Goal: Download file/media

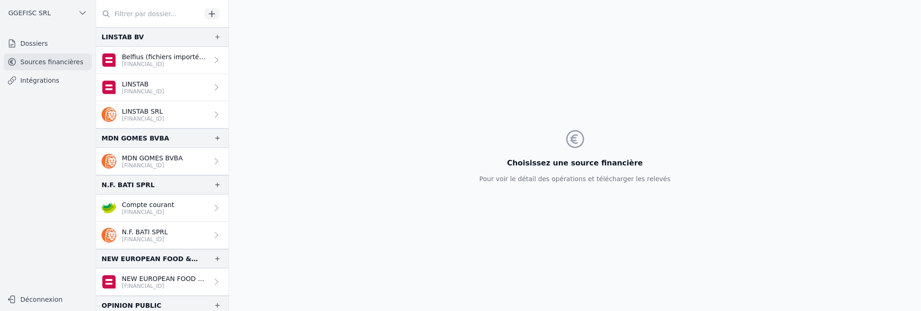
click at [150, 17] on input "text" at bounding box center [148, 14] width 105 height 17
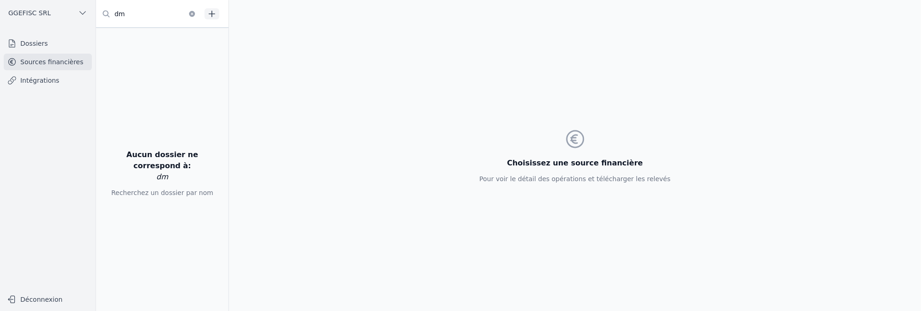
type input "d"
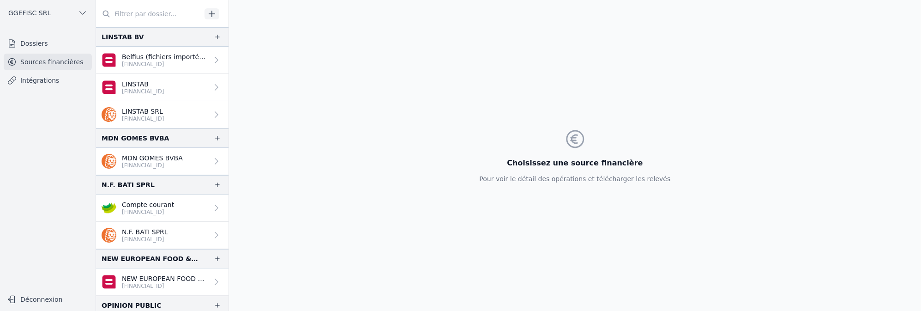
click at [121, 12] on input "text" at bounding box center [148, 14] width 105 height 17
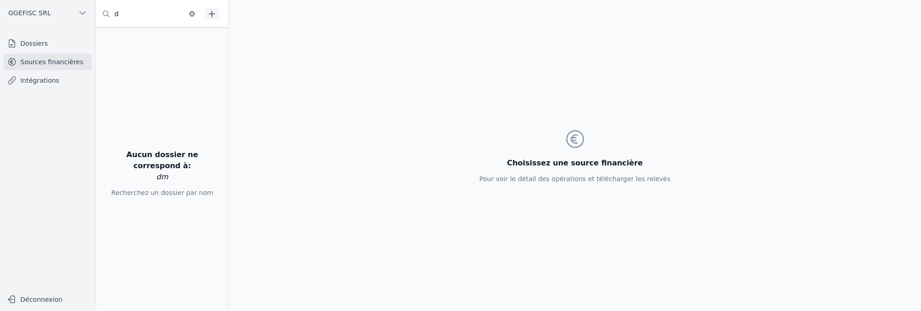
type input "d"
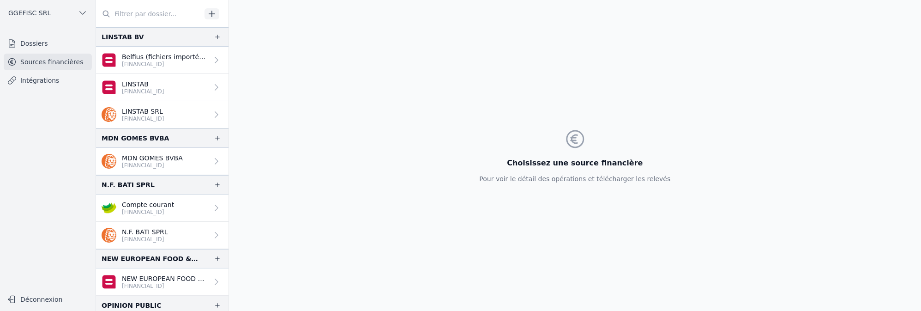
click at [145, 16] on input "text" at bounding box center [148, 14] width 105 height 17
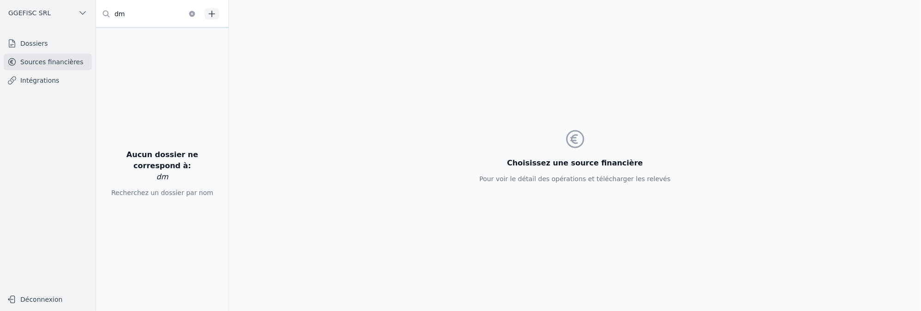
type input "d"
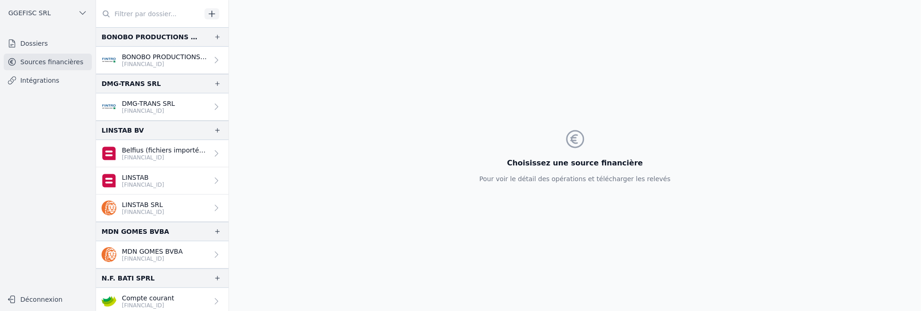
click at [168, 106] on p "DMG-TRANS SRL" at bounding box center [148, 103] width 53 height 9
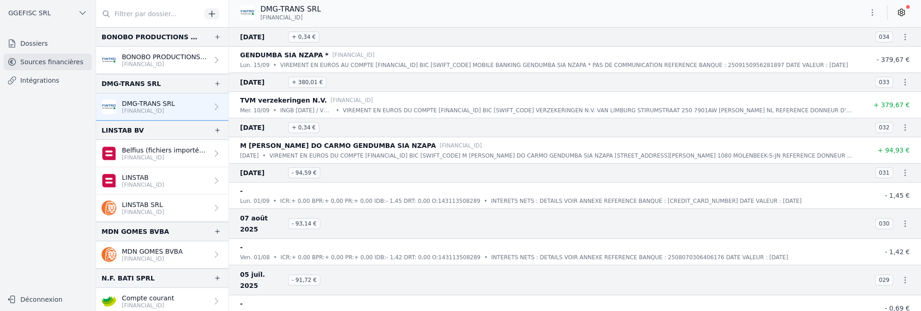
click at [873, 11] on icon "button" at bounding box center [872, 12] width 9 height 9
click at [854, 49] on button "Exporter" at bounding box center [850, 49] width 66 height 17
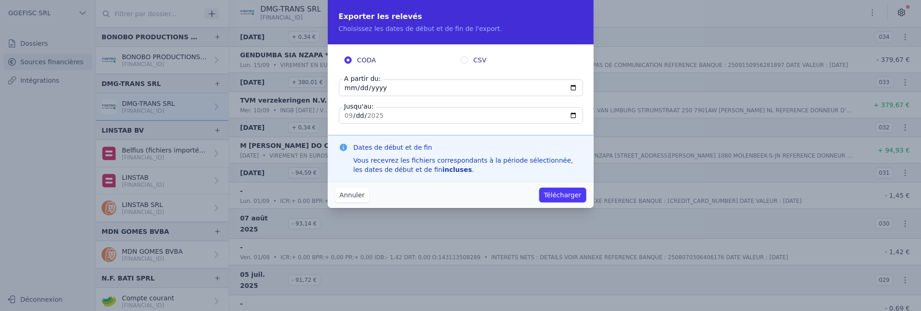
click at [570, 85] on input "2025-09-15" at bounding box center [461, 87] width 244 height 17
type input "2024-01-01"
click at [571, 115] on input "2025-09-15" at bounding box center [461, 115] width 244 height 17
type input "2024-12-31"
click at [574, 114] on input "2024-12-31" at bounding box center [461, 115] width 244 height 17
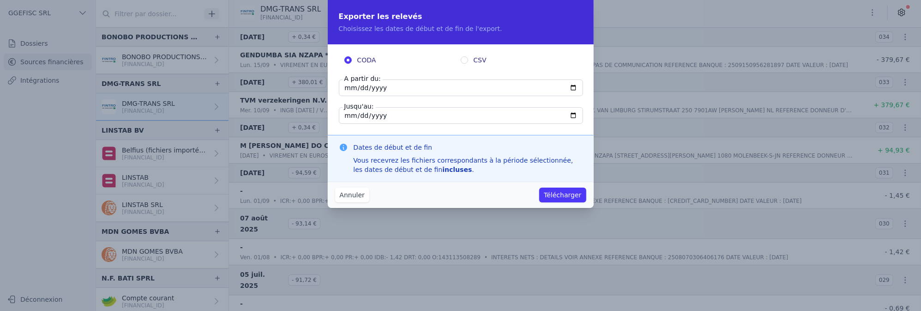
click at [562, 193] on button "Télécharger" at bounding box center [562, 194] width 47 height 15
